Goal: Information Seeking & Learning: Learn about a topic

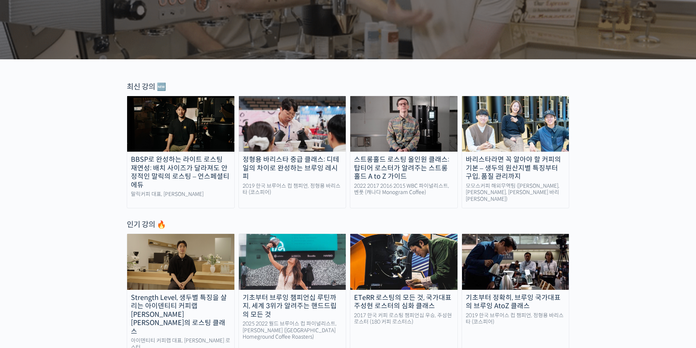
scroll to position [38, 0]
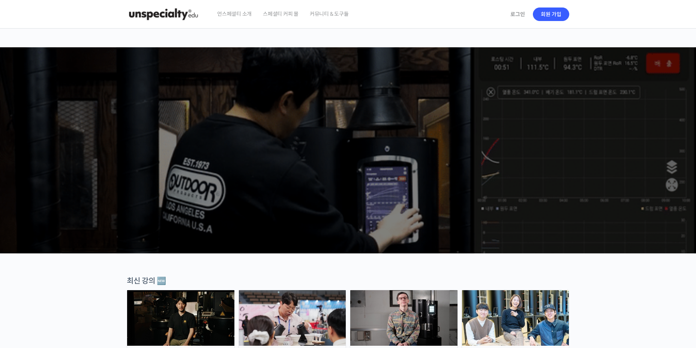
scroll to position [263, 0]
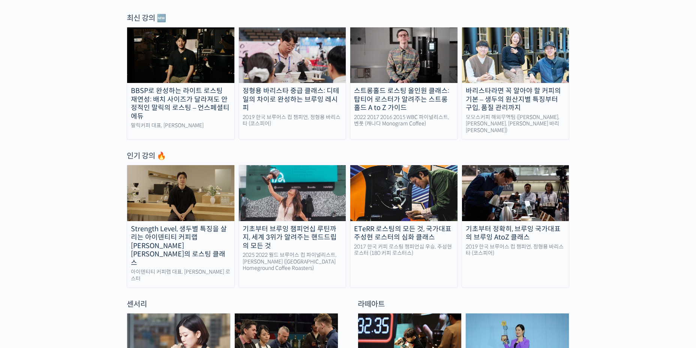
click at [528, 188] on img at bounding box center [515, 193] width 107 height 56
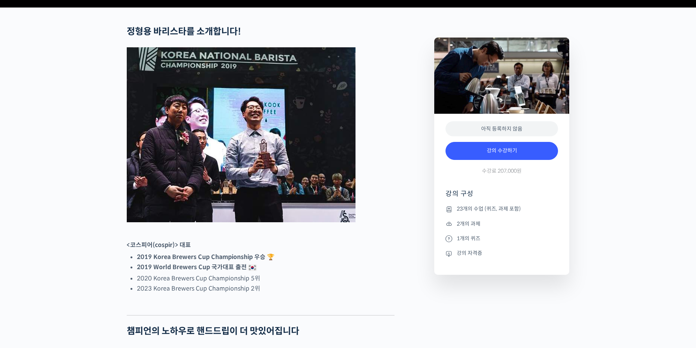
scroll to position [300, 0]
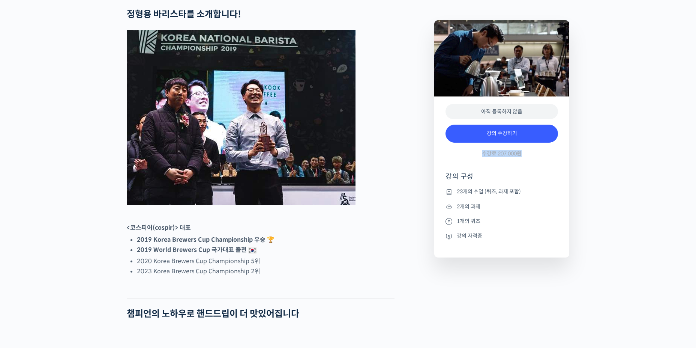
drag, startPoint x: 524, startPoint y: 180, endPoint x: 480, endPoint y: 177, distance: 44.0
click at [480, 164] on div "강의 수강하기 수강료 207,000원" at bounding box center [502, 143] width 113 height 44
click at [516, 164] on div "강의 수강하기 수강료 207,000원" at bounding box center [502, 143] width 113 height 44
drag, startPoint x: 528, startPoint y: 180, endPoint x: 480, endPoint y: 176, distance: 47.8
click at [480, 164] on div "강의 수강하기 수강료 207,000원" at bounding box center [502, 143] width 113 height 44
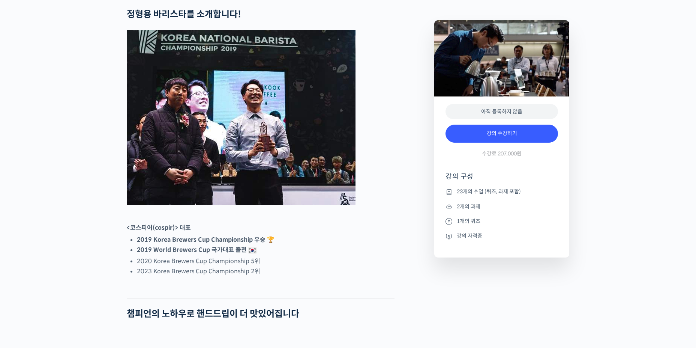
click at [385, 189] on figure at bounding box center [261, 117] width 268 height 175
click at [470, 241] on li "강의 자격증" at bounding box center [502, 236] width 113 height 9
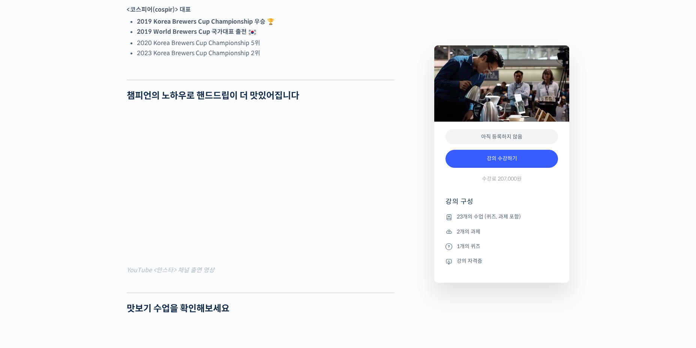
scroll to position [713, 0]
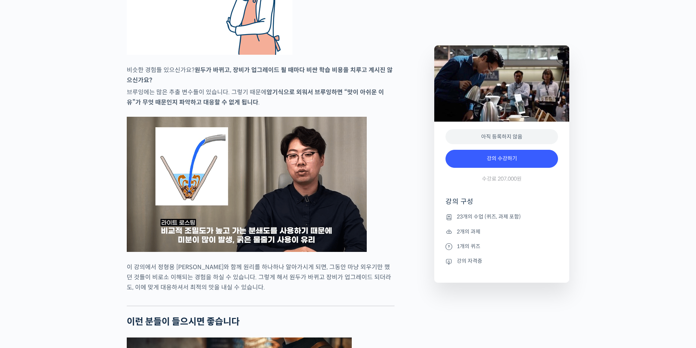
scroll to position [1539, 0]
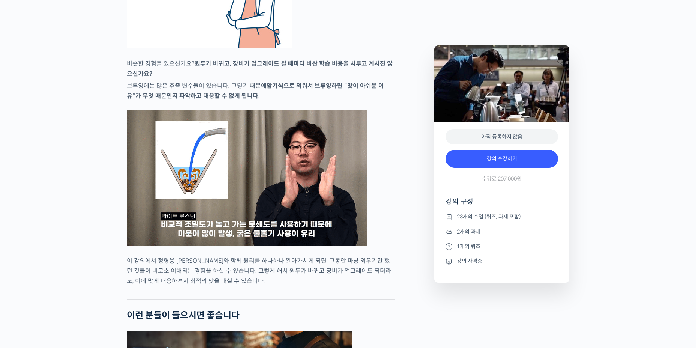
click at [382, 194] on figure at bounding box center [261, 177] width 268 height 135
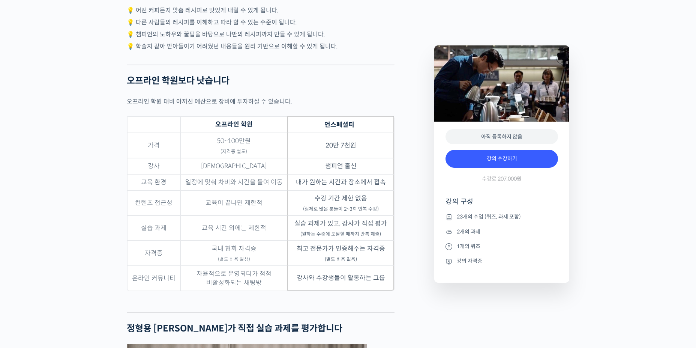
scroll to position [2289, 0]
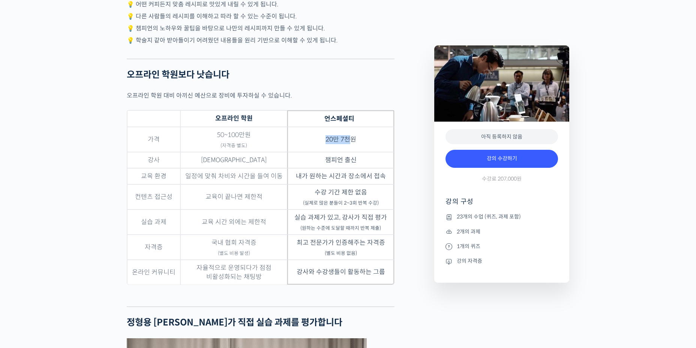
drag, startPoint x: 330, startPoint y: 147, endPoint x: 375, endPoint y: 146, distance: 45.4
click at [359, 146] on td "20만 7천원" at bounding box center [340, 139] width 107 height 25
click at [386, 146] on td "20만 7천원" at bounding box center [340, 139] width 107 height 25
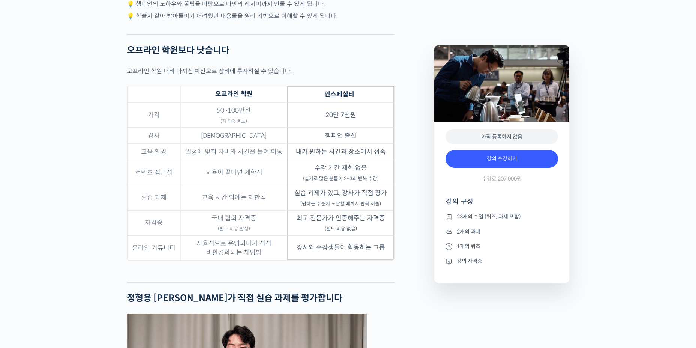
scroll to position [2327, 0]
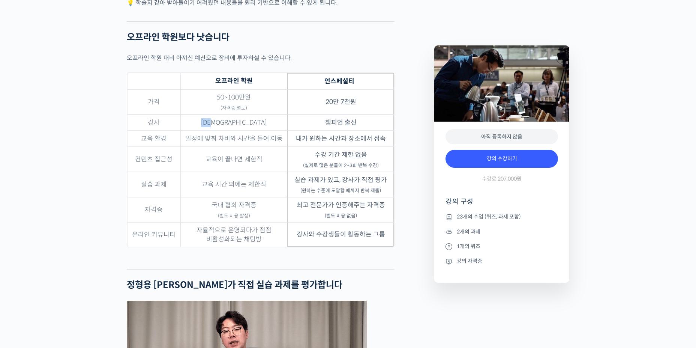
drag, startPoint x: 224, startPoint y: 131, endPoint x: 258, endPoint y: 134, distance: 34.2
click at [258, 131] on td "[DEMOGRAPHIC_DATA]" at bounding box center [233, 122] width 107 height 16
click at [262, 114] on td "50~100만원 (자격증 별도)" at bounding box center [233, 101] width 107 height 25
drag, startPoint x: 259, startPoint y: 119, endPoint x: 211, endPoint y: 104, distance: 49.7
click at [211, 104] on td "50~100만원 (자격증 별도)" at bounding box center [233, 101] width 107 height 25
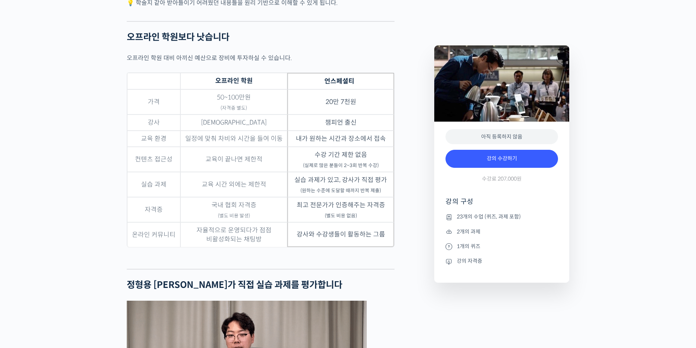
click at [113, 128] on div "기초부터 정확히, 브루잉 국가대표의 브루잉 AtoZ 클래스 강의 상세 내용 확인하기 정형용 바리스타를 소개합니다! <코스피어(cospir)> …" at bounding box center [348, 284] width 696 height 4602
drag, startPoint x: 302, startPoint y: 146, endPoint x: 386, endPoint y: 146, distance: 84.1
click at [386, 146] on td "내가 원하는 시간과 장소에서 접속" at bounding box center [340, 139] width 107 height 16
click at [403, 168] on div "정형용 바리스타를 소개합니다! <코스피어(cospir)> 대표 2019 Korea Brewers Cup Championship 우승 🏆 201…" at bounding box center [277, 277] width 308 height 4589
drag, startPoint x: 379, startPoint y: 173, endPoint x: 304, endPoint y: 159, distance: 76.0
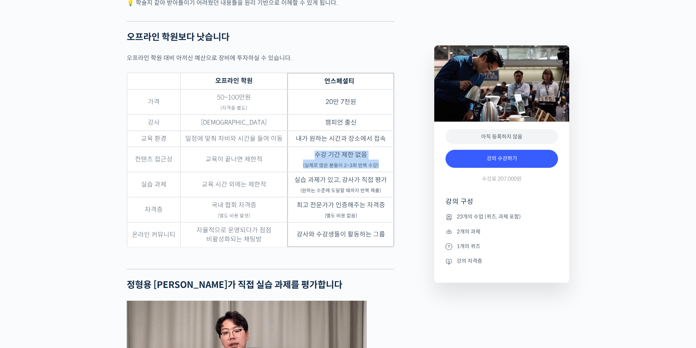
click at [304, 159] on td "수강 기간 제한 없음 (실제로 많은 분들이 2~3회 반복 수강)" at bounding box center [340, 159] width 107 height 25
click at [402, 175] on div "정형용 바리스타를 소개합니다! <코스피어(cospir)> 대표 2019 Korea Brewers Cup Championship 우승 🏆 201…" at bounding box center [277, 277] width 308 height 4589
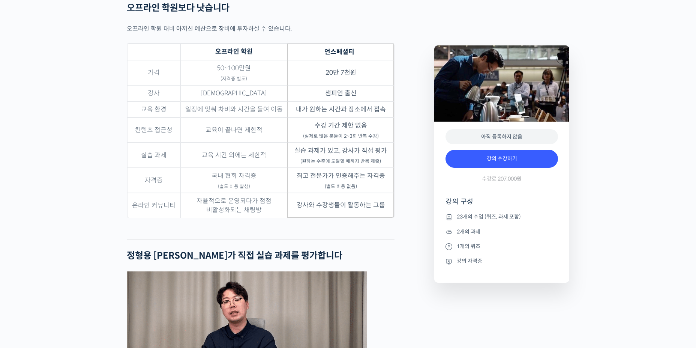
scroll to position [2364, 0]
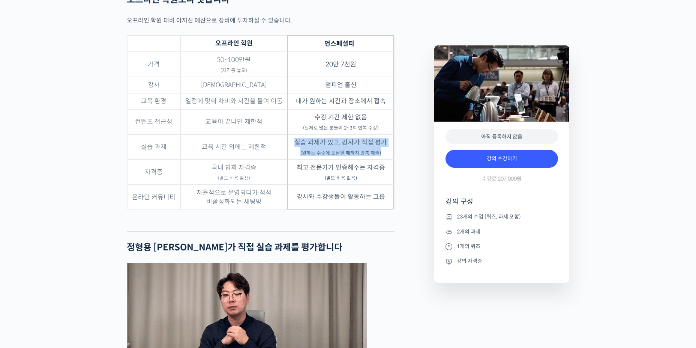
drag, startPoint x: 384, startPoint y: 161, endPoint x: 293, endPoint y: 146, distance: 92.8
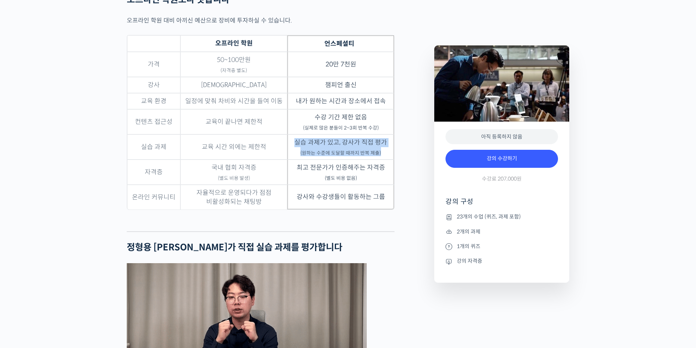
click at [293, 146] on td "실습 과제가 있고, 강사가 직접 평가 (원하는 수준에 도달할 때까지 반복 제출)" at bounding box center [340, 146] width 107 height 25
click at [395, 161] on div "정형용 바리스타를 소개합니다! <코스피어(cospir)> 대표 2019 Korea Brewers Cup Championship 우승 🏆 201…" at bounding box center [277, 239] width 308 height 4589
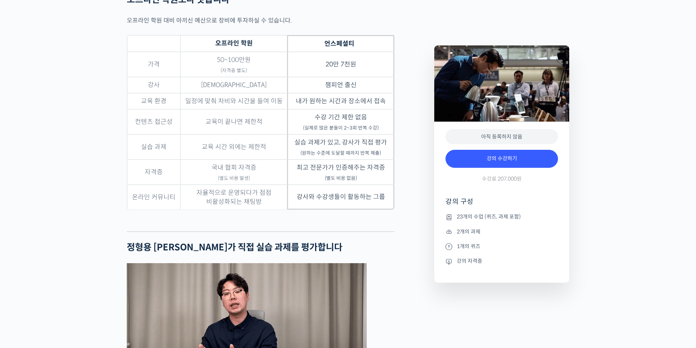
scroll to position [2402, 0]
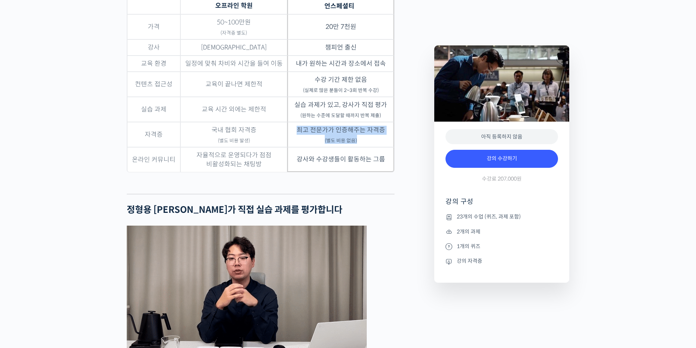
drag, startPoint x: 349, startPoint y: 144, endPoint x: 299, endPoint y: 135, distance: 50.7
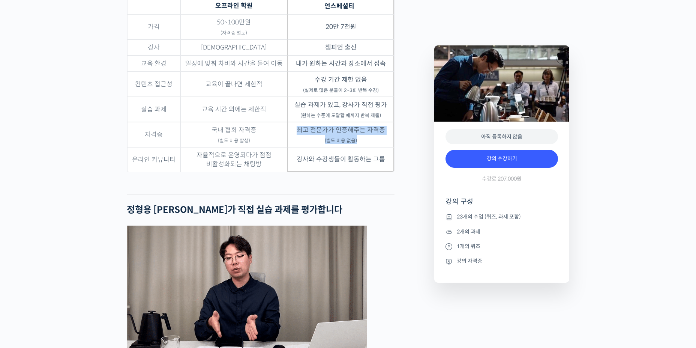
click at [299, 135] on td "최고 전문가가 인증해주는 자격증 (별도 비용 없음)" at bounding box center [340, 134] width 107 height 25
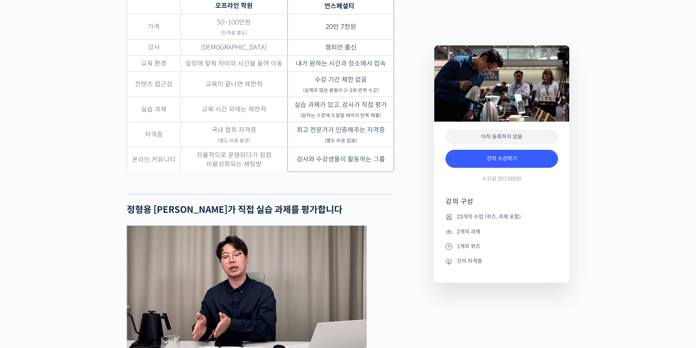
click at [400, 151] on div "정형용 바리스타를 소개합니다! <코스피어(cospir)> 대표 2019 Korea Brewers Cup Championship 우승 🏆 201…" at bounding box center [277, 202] width 308 height 4589
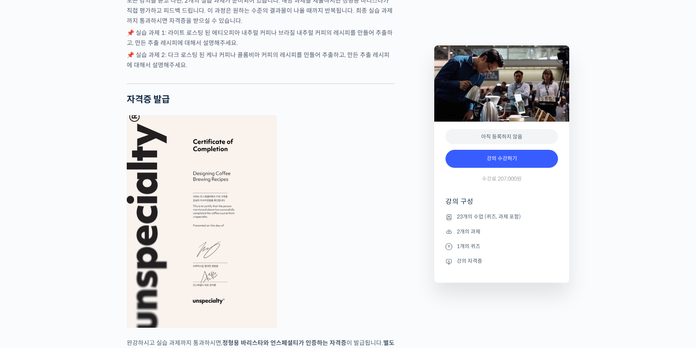
scroll to position [2702, 0]
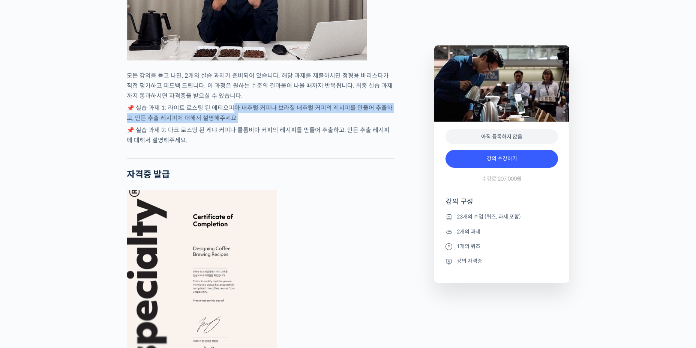
drag, startPoint x: 233, startPoint y: 115, endPoint x: 233, endPoint y: 124, distance: 9.0
click at [234, 123] on p "📌 실습 과제 1: 라이트 로스팅 된 에티오피아 내추럴 커피나 브라질 내추럴 커피의 레시피를 만들어 추출하고, 만든 추출 레시피에 대해서 설명…" at bounding box center [261, 113] width 268 height 20
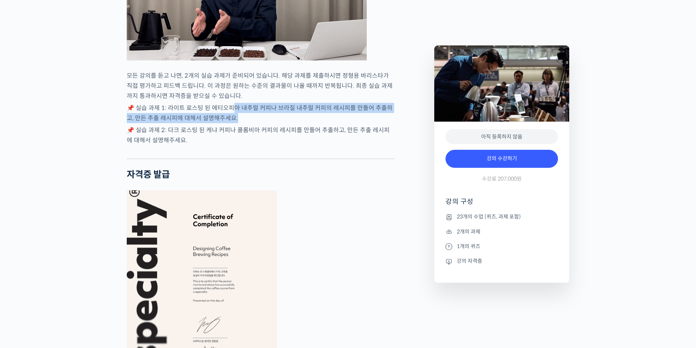
click at [263, 123] on p "📌 실습 과제 1: 라이트 로스팅 된 에티오피아 내추럴 커피나 브라질 내추럴 커피의 레시피를 만들어 추출하고, 만든 추출 레시피에 대해서 설명…" at bounding box center [261, 113] width 268 height 20
drag, startPoint x: 227, startPoint y: 125, endPoint x: 225, endPoint y: 117, distance: 8.2
click at [225, 117] on p "📌 실습 과제 1: 라이트 로스팅 된 에티오피아 내추럴 커피나 브라질 내추럴 커피의 레시피를 만들어 추출하고, 만든 추출 레시피에 대해서 설명…" at bounding box center [261, 113] width 268 height 20
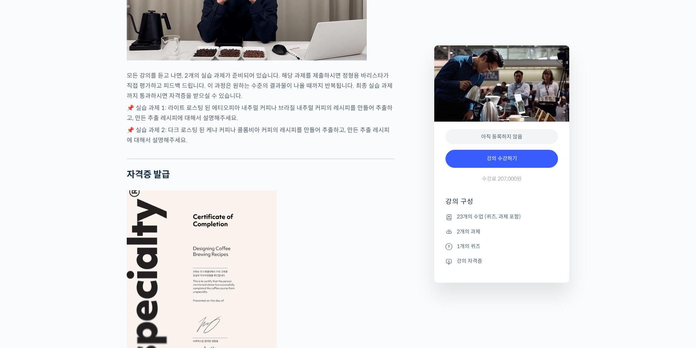
click at [253, 136] on p "📌 실습 과제 2: 다크 로스팅 된 케냐 커피나 콜롬비아 커피의 레시피를 만들어 추출하고, 만든 추출 레시피에 대해서 설명해주세요." at bounding box center [261, 135] width 268 height 20
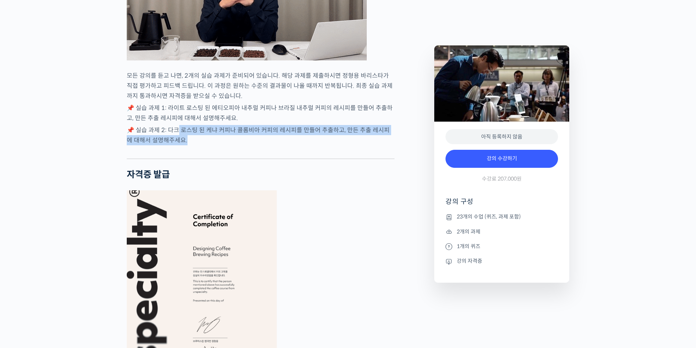
drag, startPoint x: 184, startPoint y: 149, endPoint x: 178, endPoint y: 139, distance: 10.9
click at [177, 138] on p "📌 실습 과제 2: 다크 로스팅 된 케냐 커피나 콜롬비아 커피의 레시피를 만들어 추출하고, 만든 추출 레시피에 대해서 설명해주세요." at bounding box center [261, 135] width 268 height 20
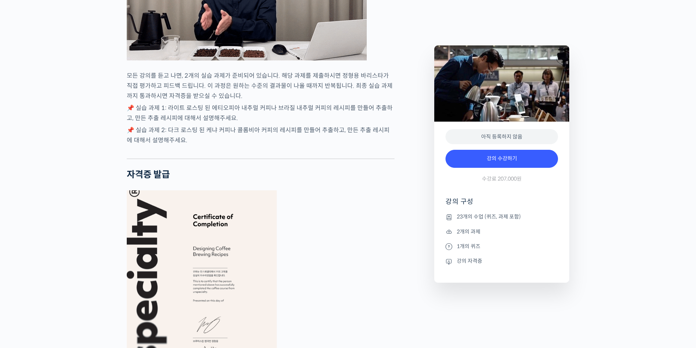
click at [320, 155] on div at bounding box center [261, 152] width 268 height 11
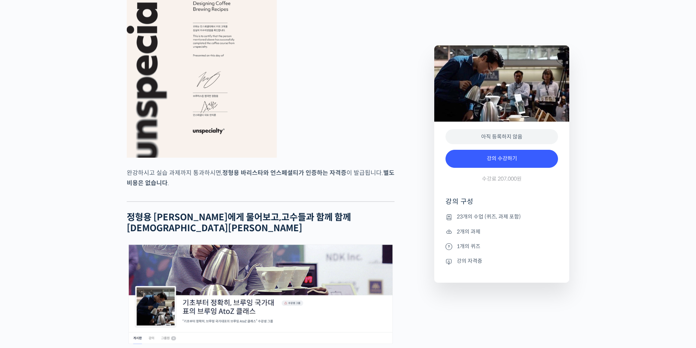
scroll to position [3002, 0]
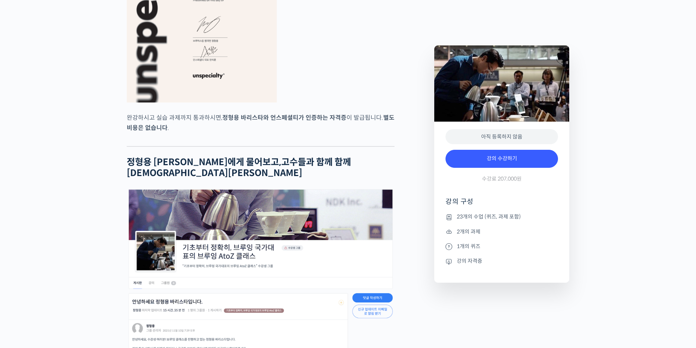
click at [268, 133] on p "완강하시고 실습 과제까지 통과하시면, 정형용 바리스타와 언스페셜티가 인증하는 자격증 이 발급됩니다. 별도 비용은 없습니다 ." at bounding box center [261, 123] width 268 height 20
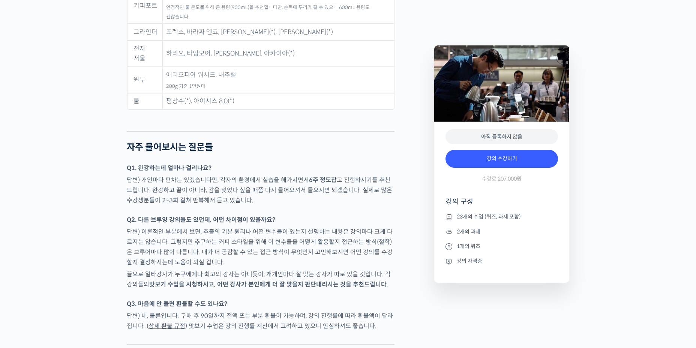
scroll to position [3753, 0]
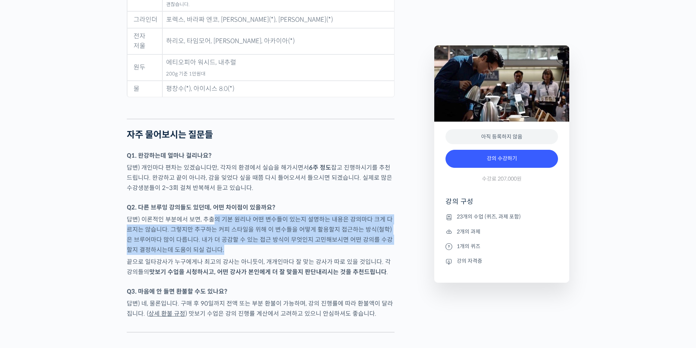
drag, startPoint x: 214, startPoint y: 196, endPoint x: 208, endPoint y: 229, distance: 33.9
click at [208, 229] on p "답변) 이론적인 부분에서 보면, 추출의 기본 원리나 어떤 변수들이 있는지 설명하는 내용은 강의마다 크게 다르지는 않습니다. 그렇지만 추구하는 …" at bounding box center [261, 234] width 268 height 41
click at [220, 230] on p "답변) 이론적인 부분에서 보면, 추출의 기본 원리나 어떤 변수들이 있는지 설명하는 내용은 강의마다 크게 다르지는 않습니다. 그렇지만 추구하는 …" at bounding box center [261, 234] width 268 height 41
drag, startPoint x: 206, startPoint y: 229, endPoint x: 201, endPoint y: 194, distance: 35.7
click at [201, 214] on p "답변) 이론적인 부분에서 보면, 추출의 기본 원리나 어떤 변수들이 있는지 설명하는 내용은 강의마다 크게 다르지는 않습니다. 그렇지만 추구하는 …" at bounding box center [261, 234] width 268 height 41
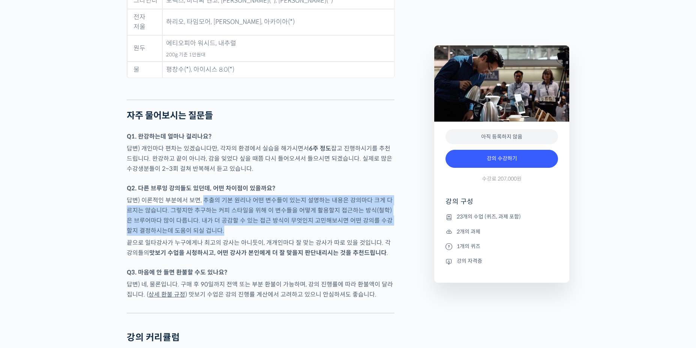
scroll to position [3790, 0]
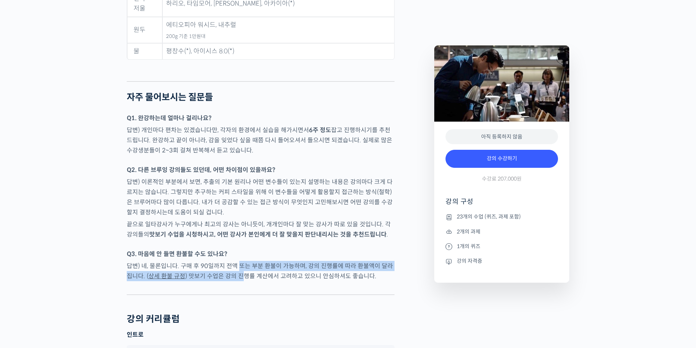
drag, startPoint x: 238, startPoint y: 244, endPoint x: 234, endPoint y: 257, distance: 14.4
click at [234, 261] on p "답변) 네, 물론입니다. 구매 후 90일까지 전액 또는 부분 환불이 가능하며, 강의 진행률에 따라 환불액이 달라집니다. ( 상세 환불 규정 )…" at bounding box center [261, 271] width 268 height 20
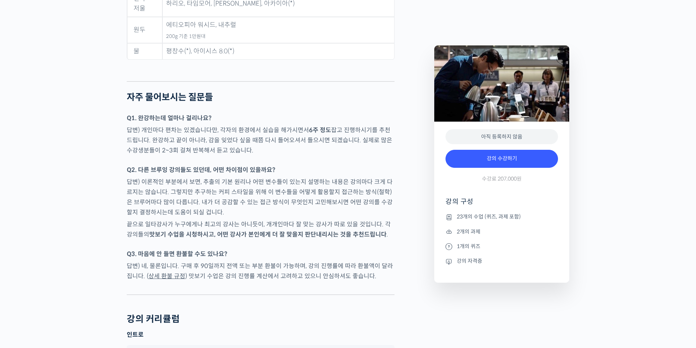
click at [257, 249] on p "Q3. 마음에 안 들면 환불할 수도 있나요?" at bounding box center [261, 254] width 268 height 10
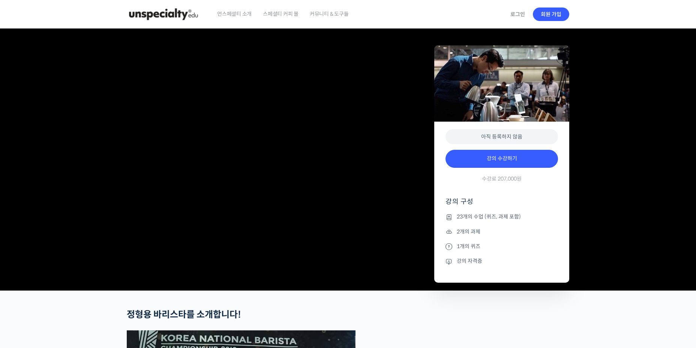
scroll to position [1289, 0]
